Goal: Transaction & Acquisition: Purchase product/service

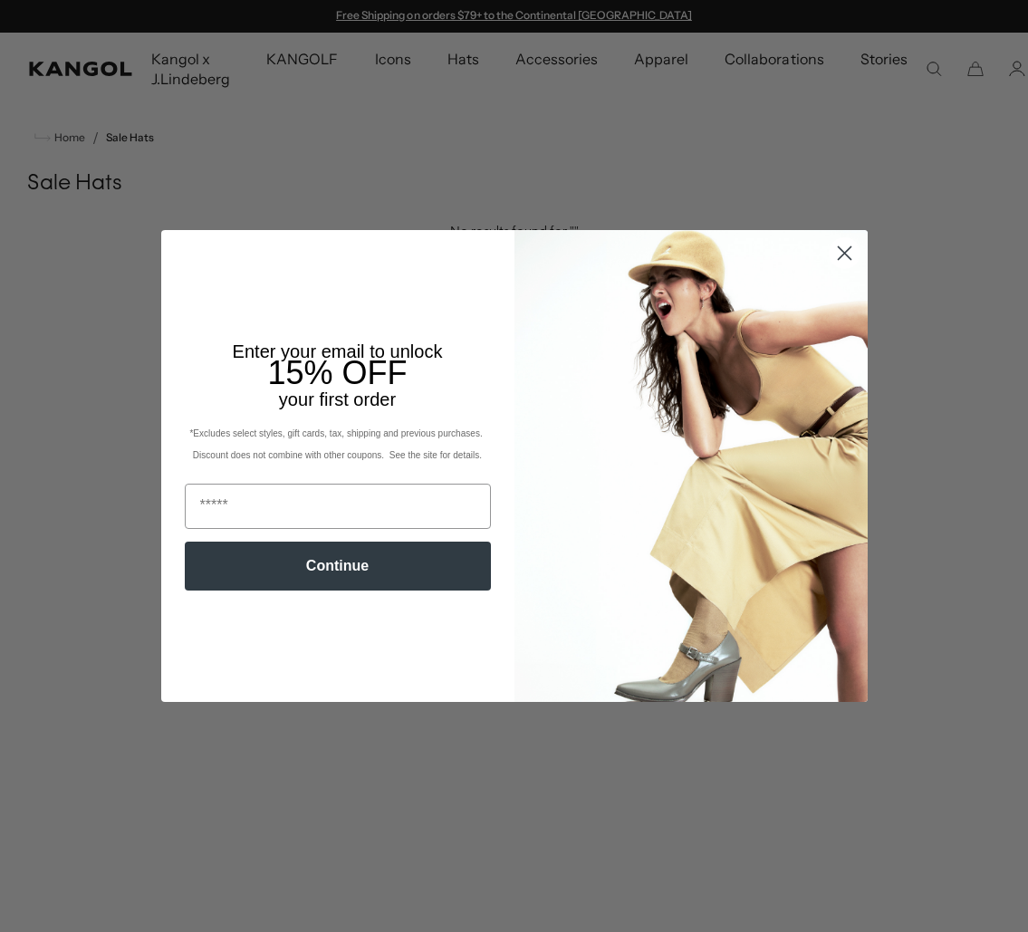
click at [836, 249] on circle "Close dialog" at bounding box center [844, 253] width 30 height 30
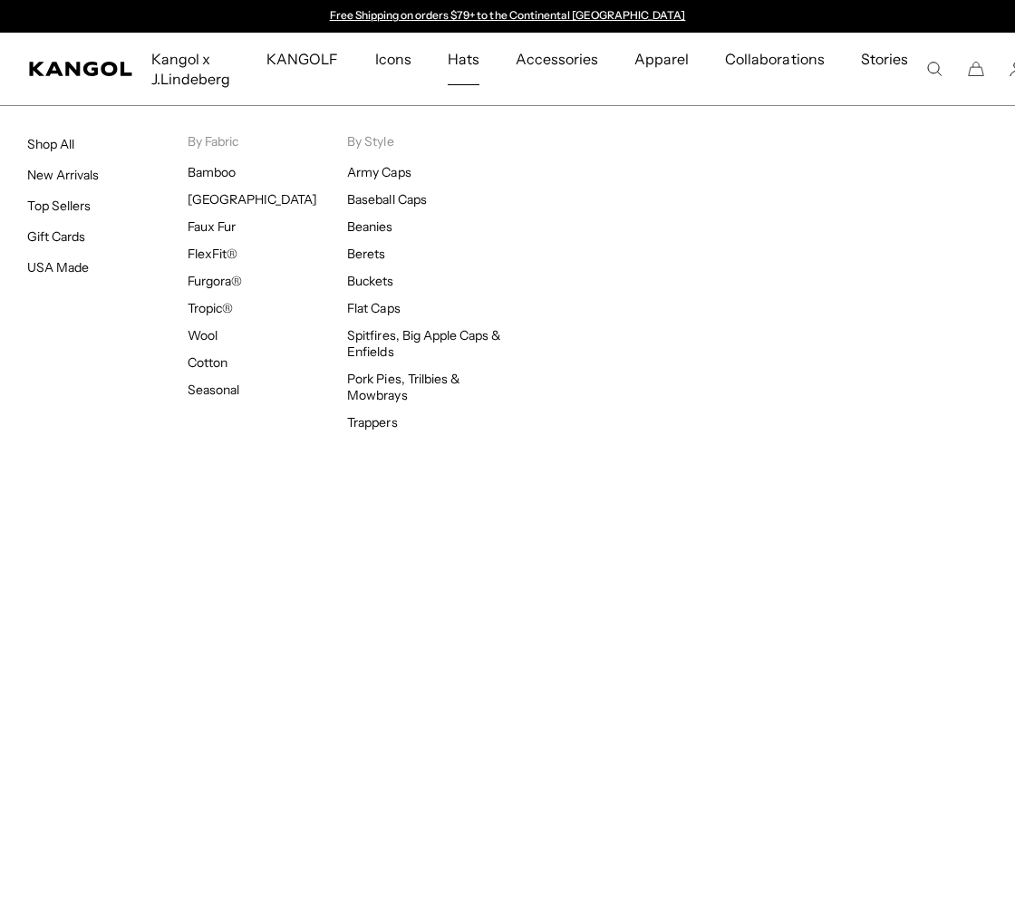
click at [473, 65] on span "Hats" at bounding box center [464, 59] width 32 height 53
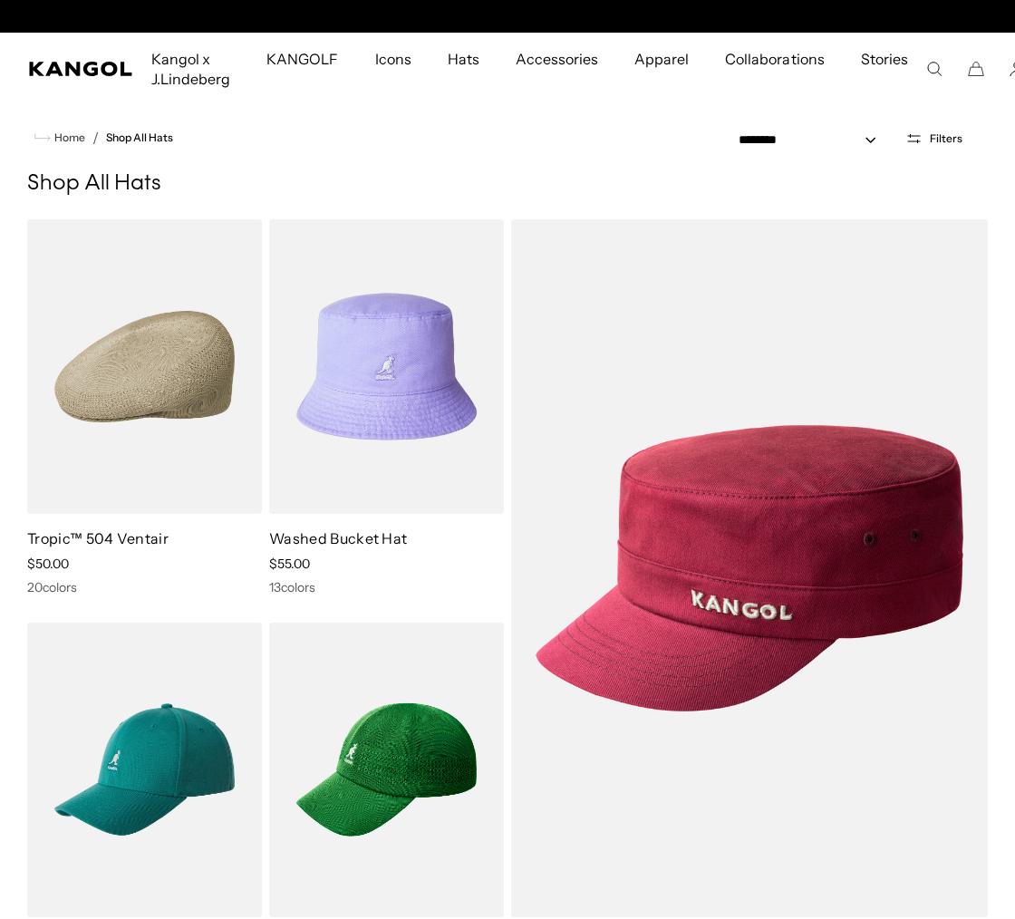
scroll to position [0, 373]
